Goal: Check status: Check status

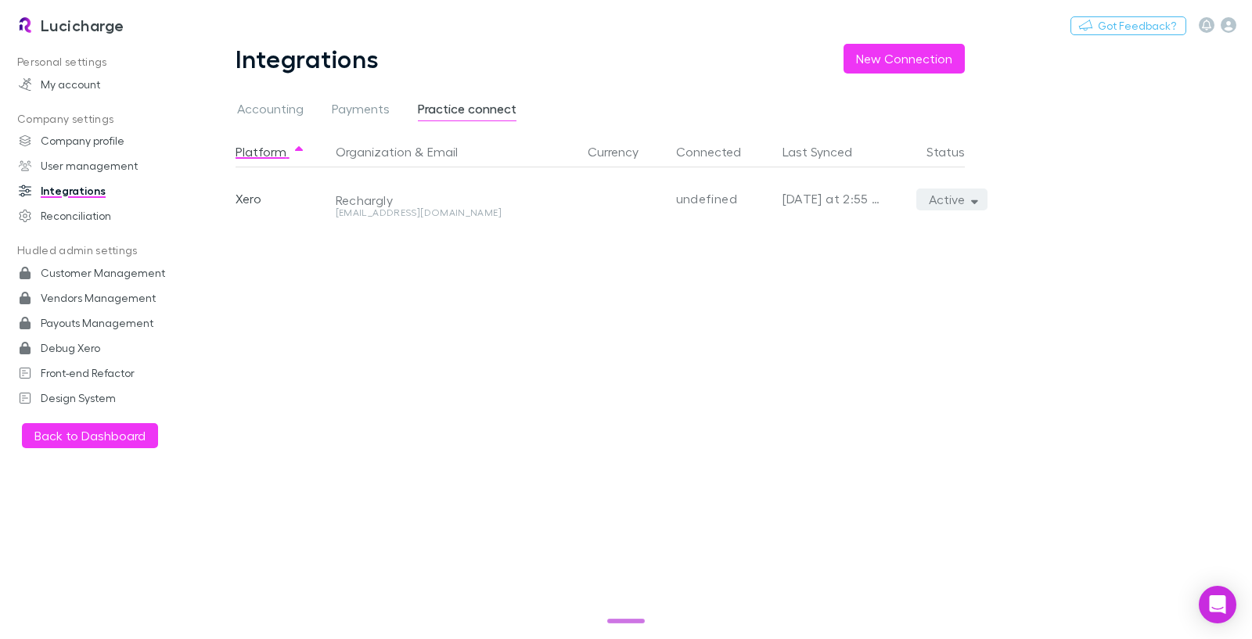
click at [975, 195] on icon "button" at bounding box center [974, 199] width 7 height 11
click at [975, 195] on div at bounding box center [626, 319] width 1252 height 639
click at [186, 20] on button "Switch company" at bounding box center [191, 25] width 103 height 19
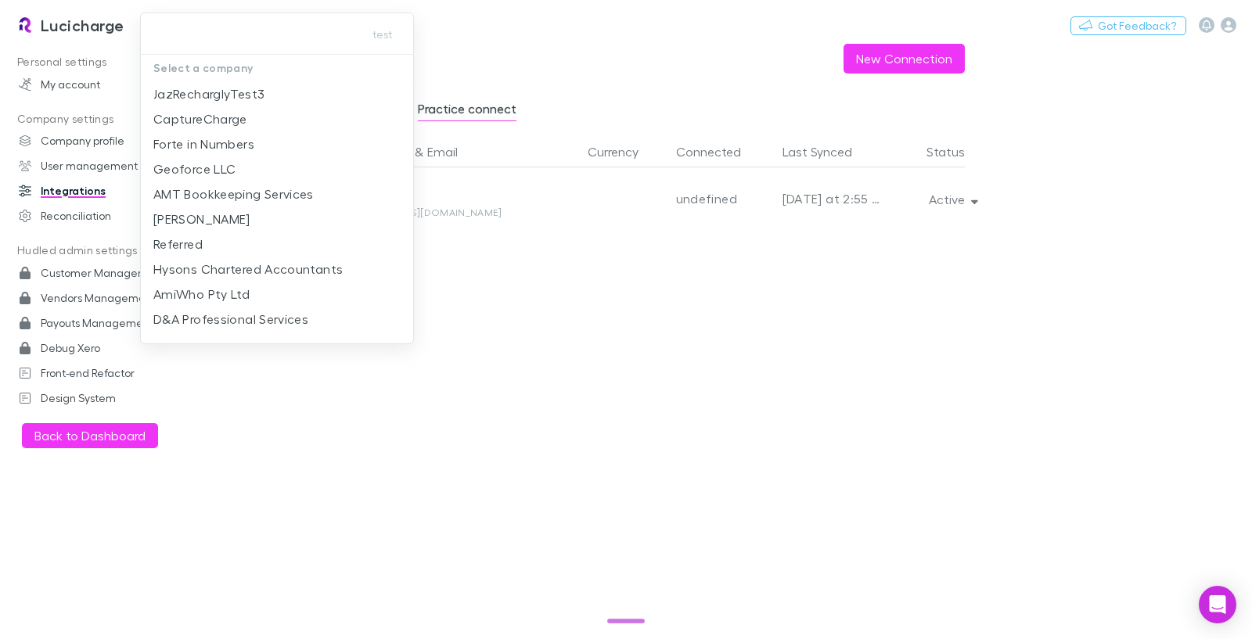
click at [186, 20] on input "text" at bounding box center [248, 34] width 203 height 29
click at [1083, 144] on div at bounding box center [626, 319] width 1252 height 639
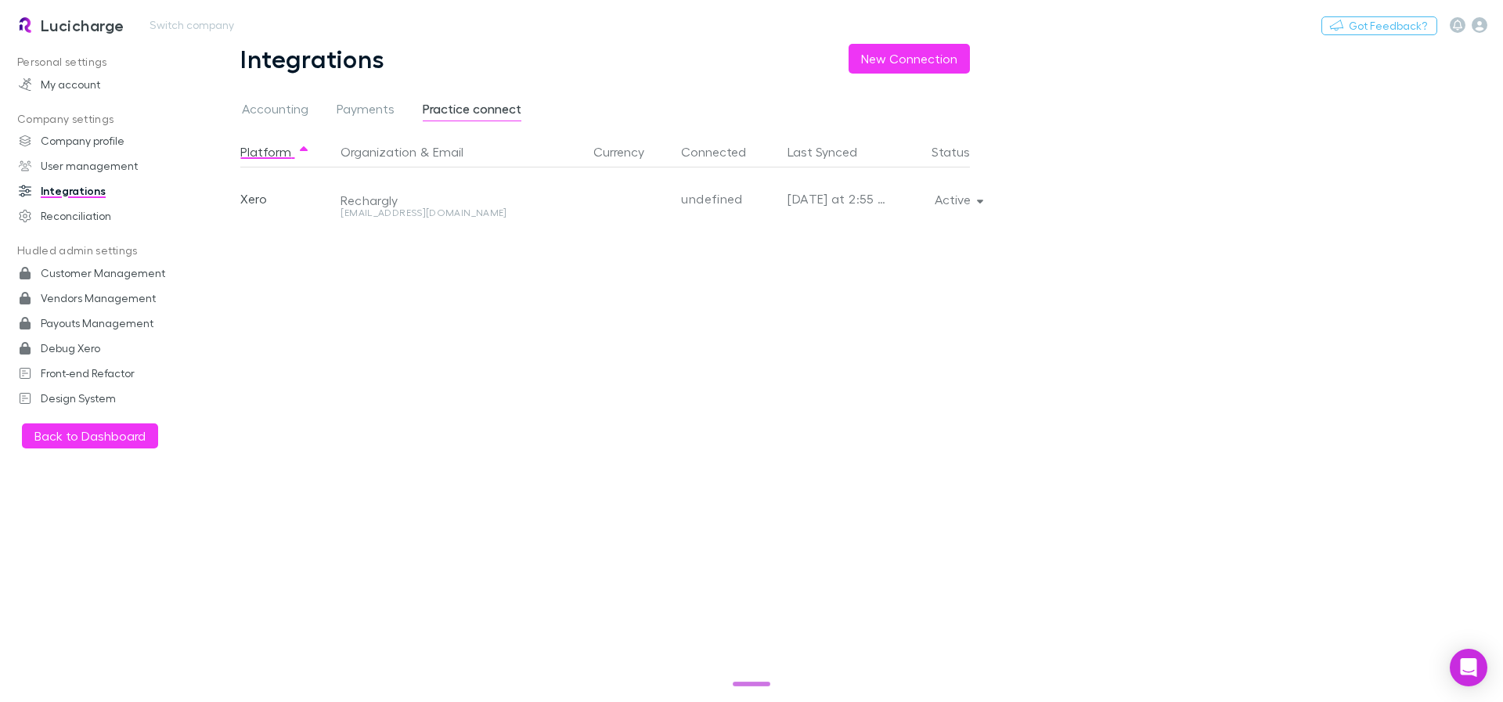
click at [80, 21] on h3 "Lucicharge" at bounding box center [83, 25] width 84 height 19
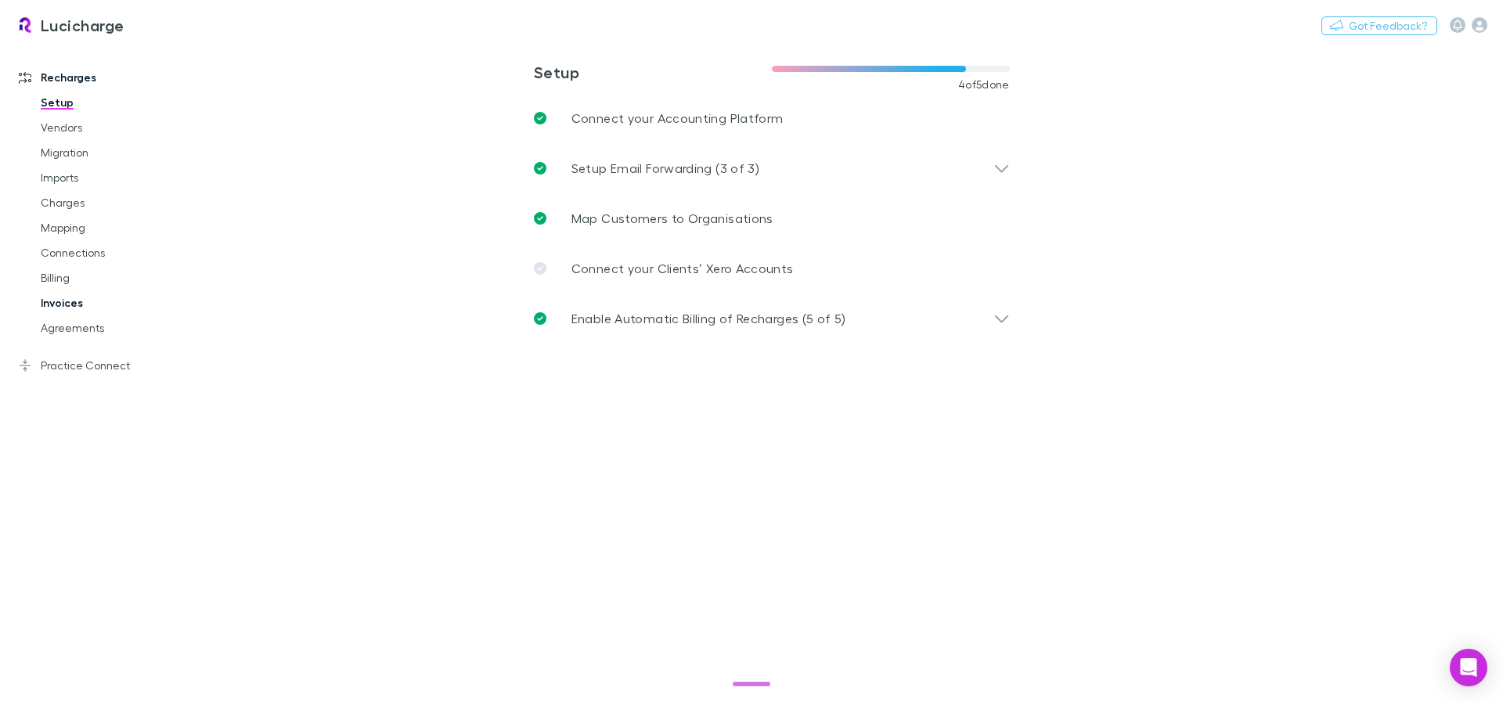
click at [77, 305] on link "Invoices" at bounding box center [118, 302] width 186 height 25
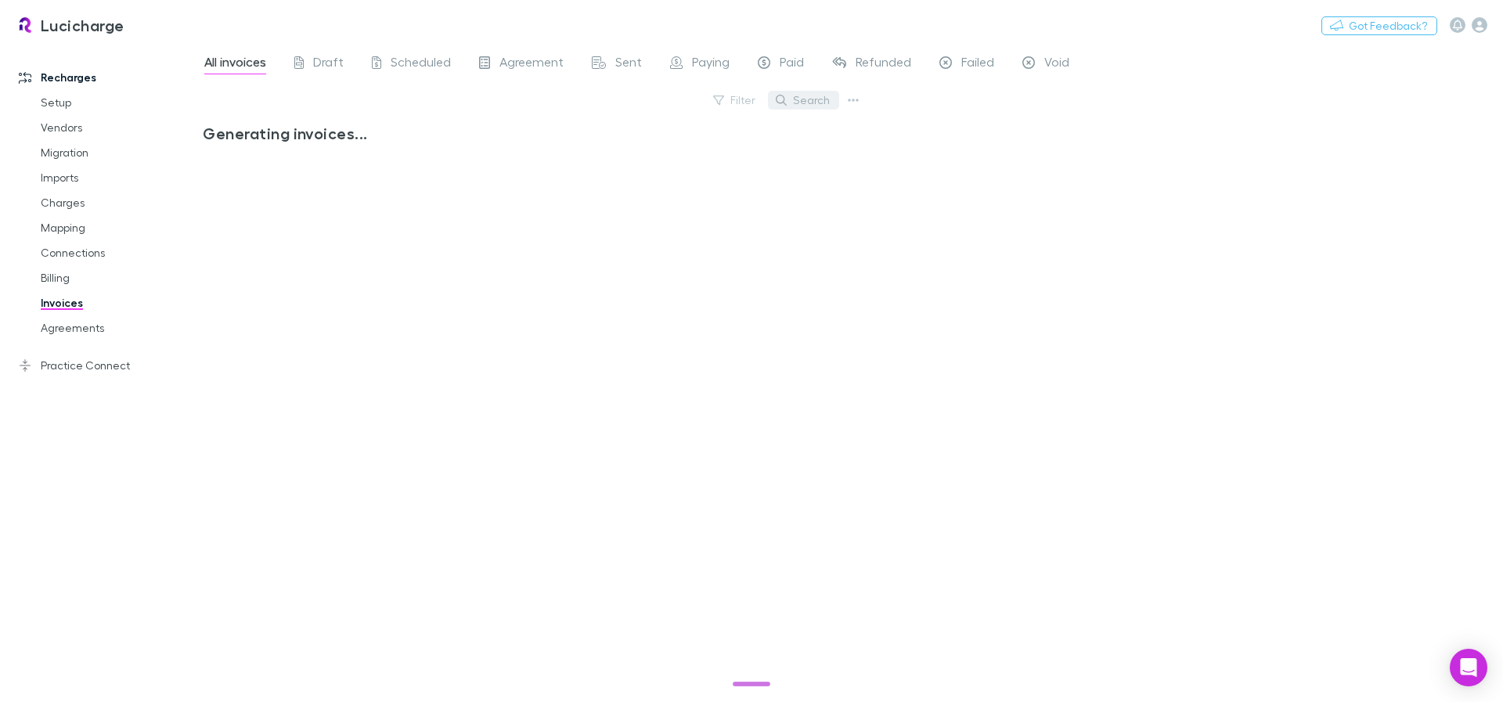
click at [808, 95] on button "Search" at bounding box center [803, 100] width 71 height 19
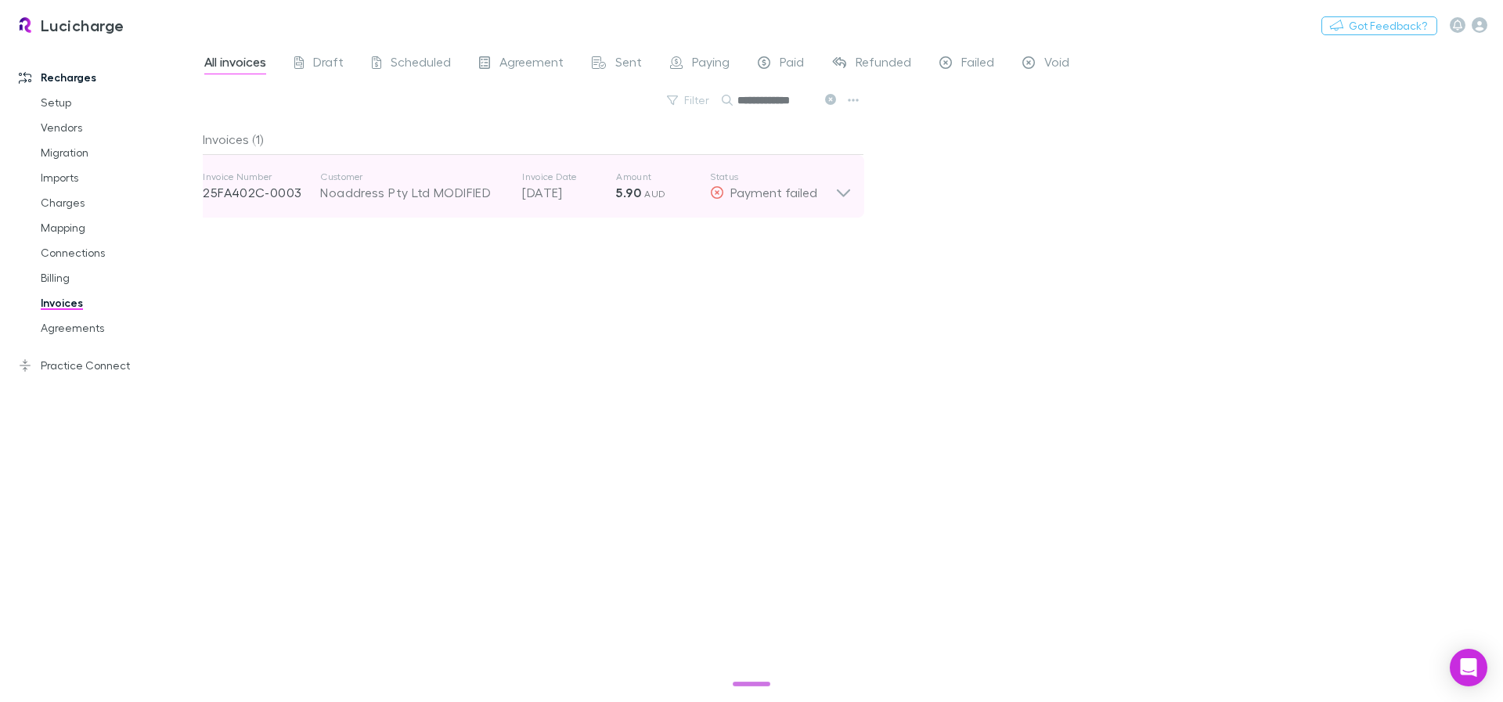
click at [842, 191] on icon at bounding box center [843, 186] width 16 height 31
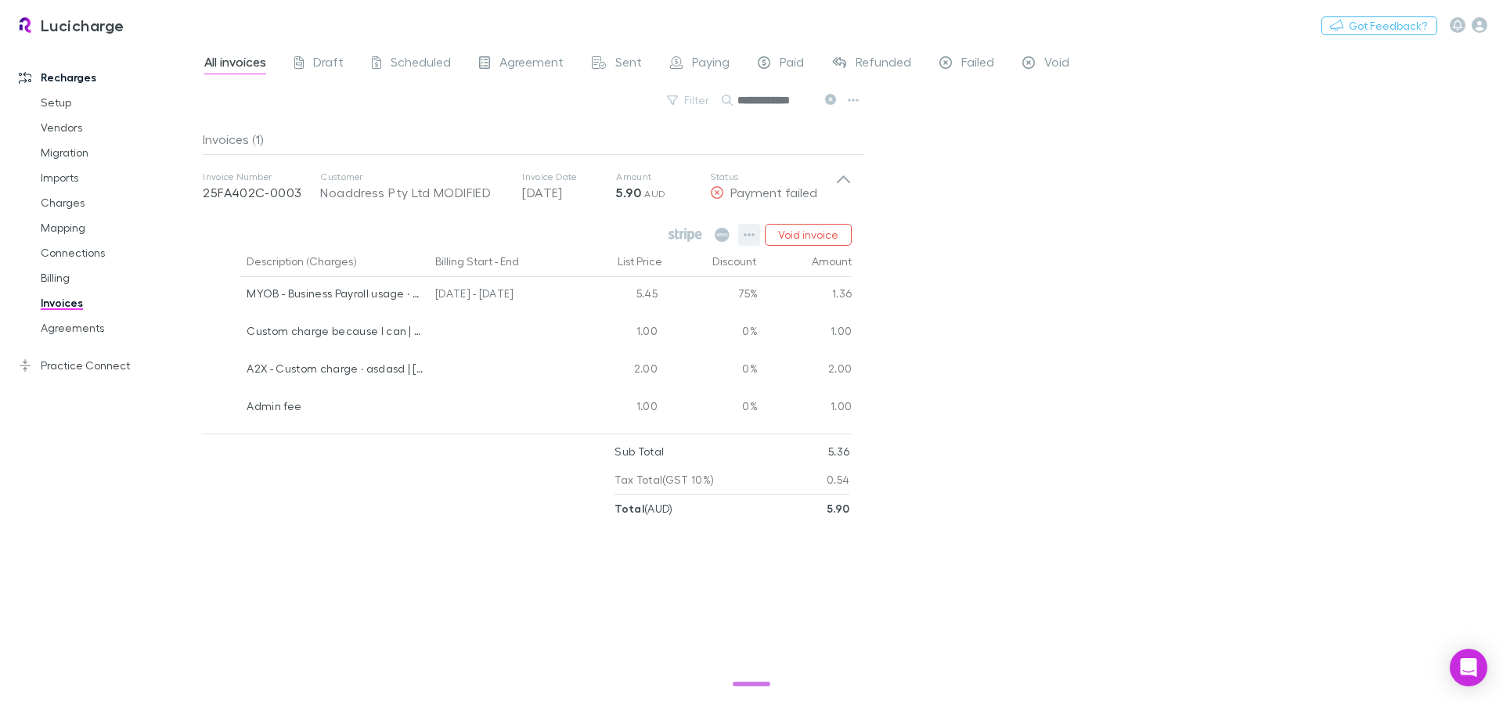
click at [744, 232] on button "button" at bounding box center [749, 235] width 22 height 22
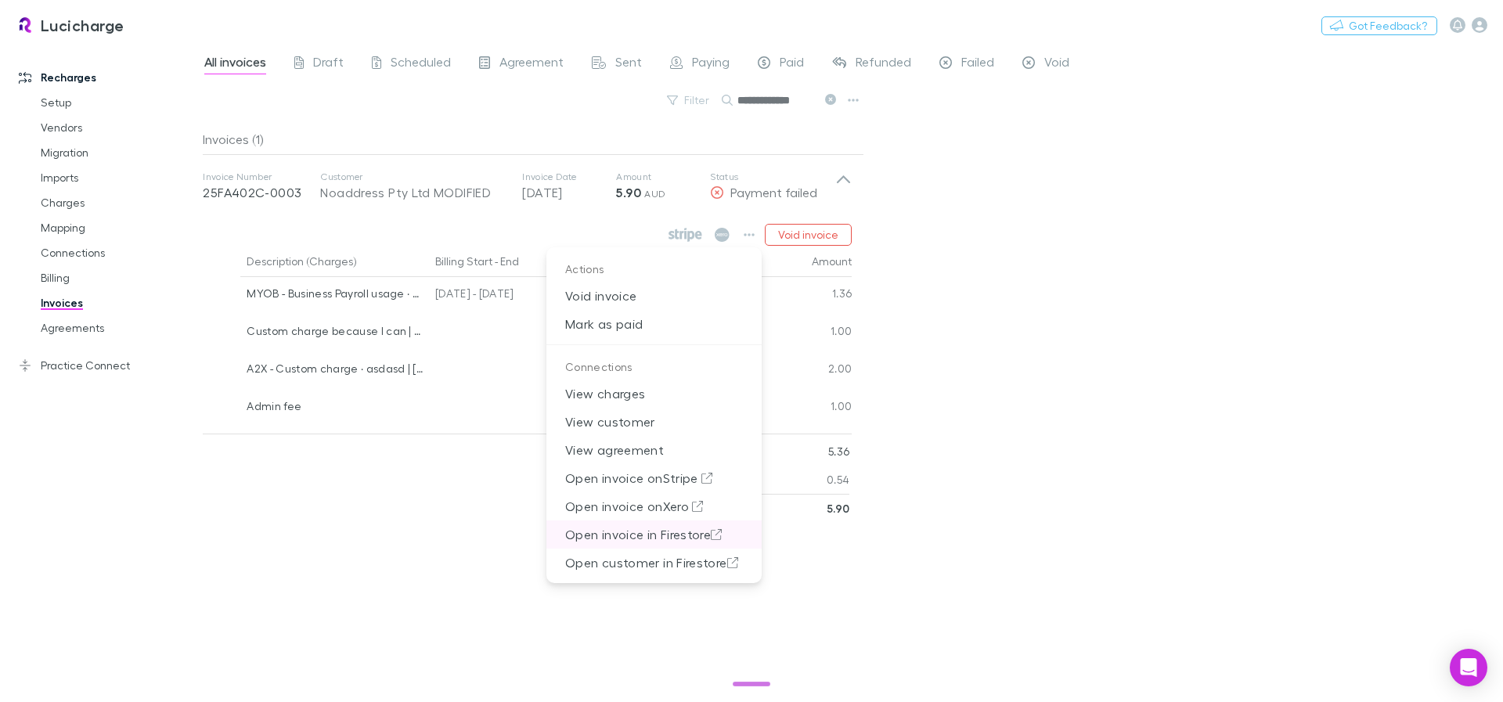
click at [630, 535] on p "Open invoice in Firestore" at bounding box center [653, 534] width 215 height 28
